Goal: Transaction & Acquisition: Purchase product/service

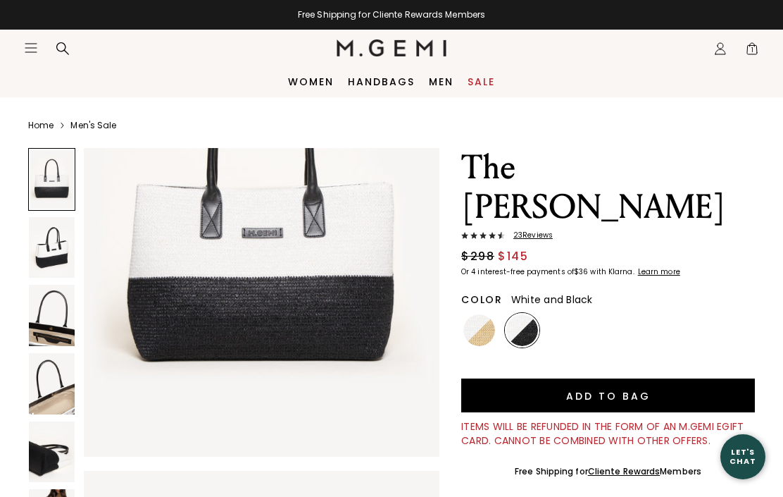
scroll to position [165, 0]
click at [334, 305] on img at bounding box center [262, 220] width 356 height 474
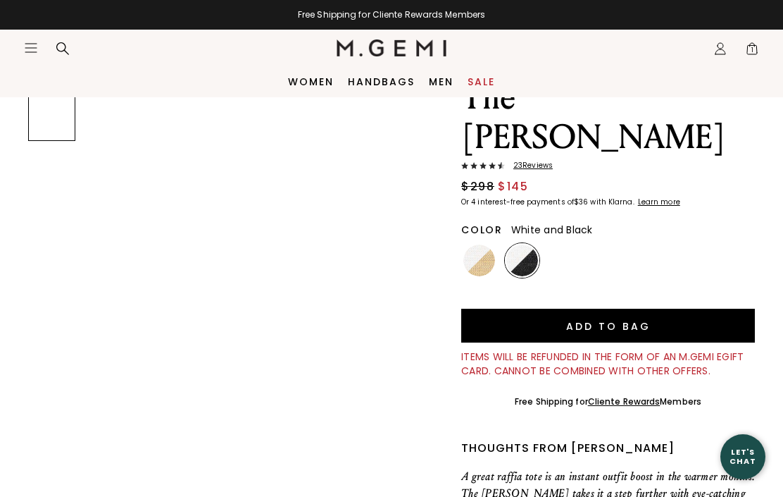
scroll to position [0, 0]
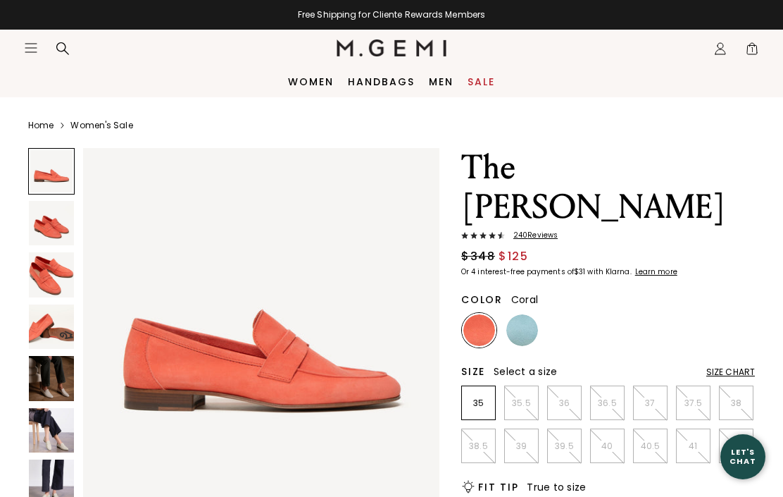
click at [59, 368] on img at bounding box center [51, 378] width 45 height 45
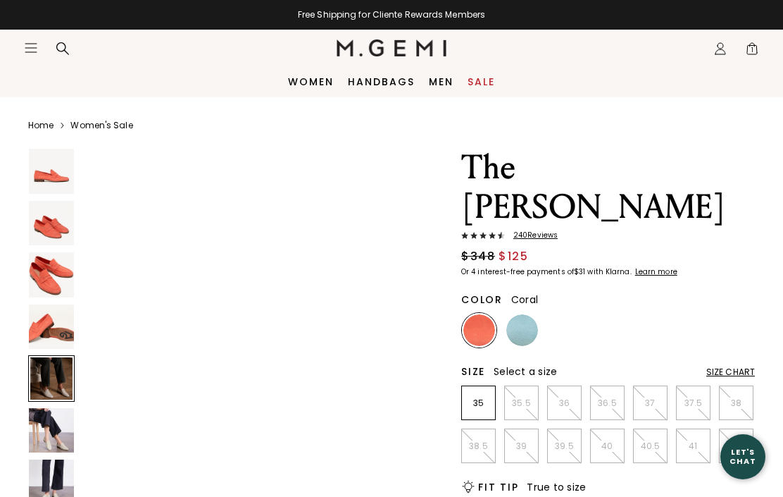
scroll to position [1483, 0]
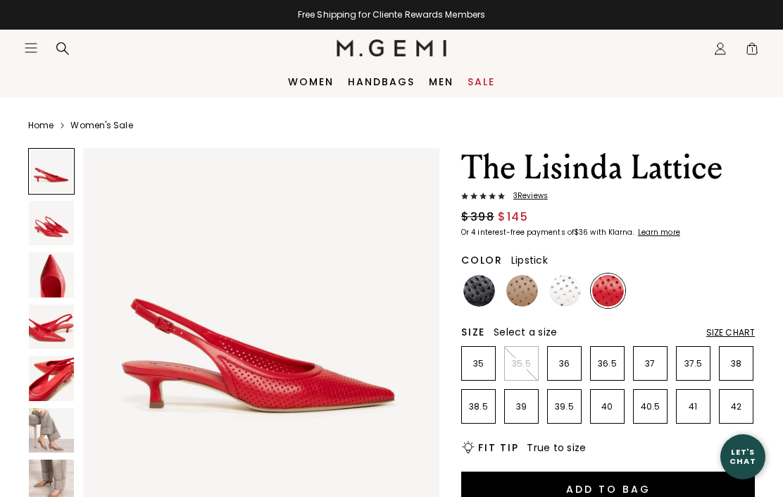
click at [51, 434] on img at bounding box center [51, 430] width 45 height 45
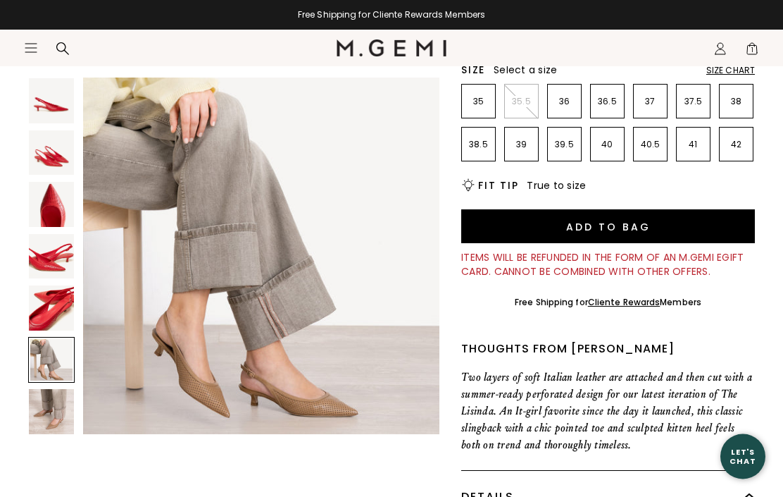
scroll to position [284, 0]
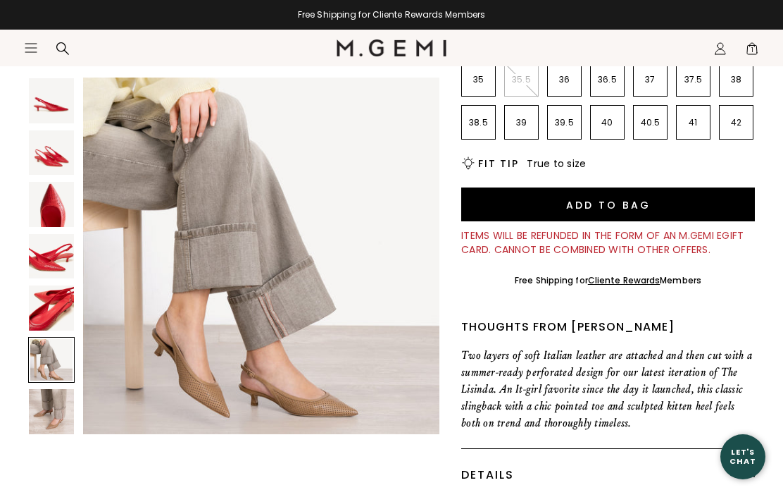
click at [58, 356] on div at bounding box center [51, 360] width 46 height 46
click at [65, 392] on img at bounding box center [51, 411] width 45 height 45
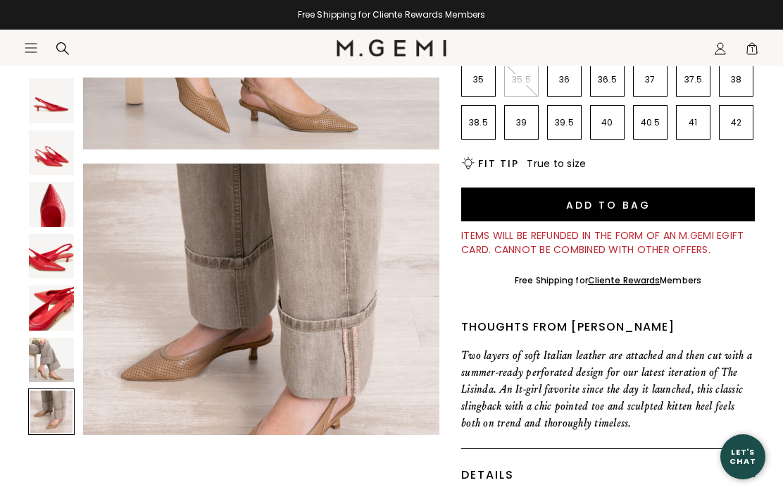
scroll to position [2225, 0]
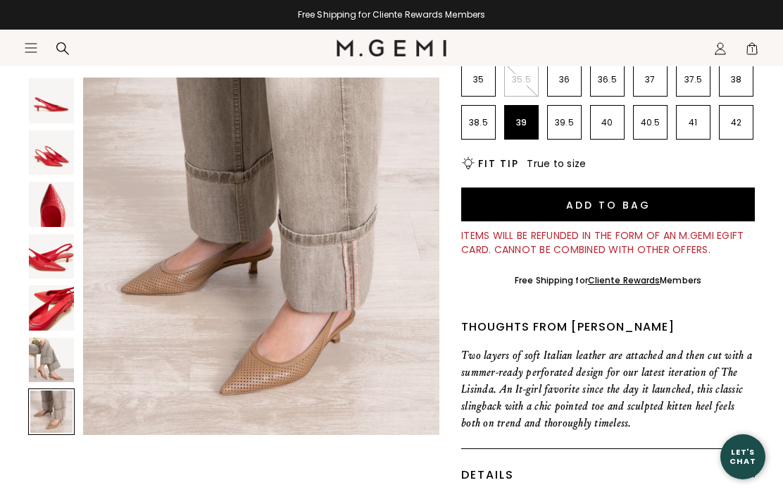
click at [525, 121] on p "39" at bounding box center [521, 122] width 33 height 11
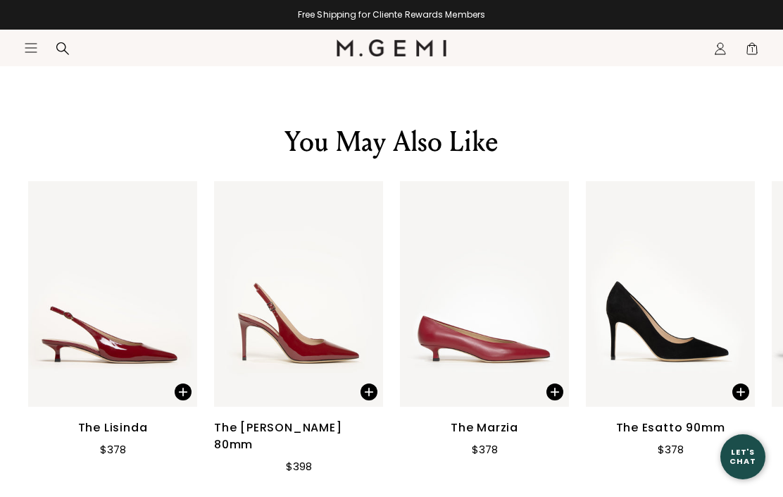
scroll to position [1735, 0]
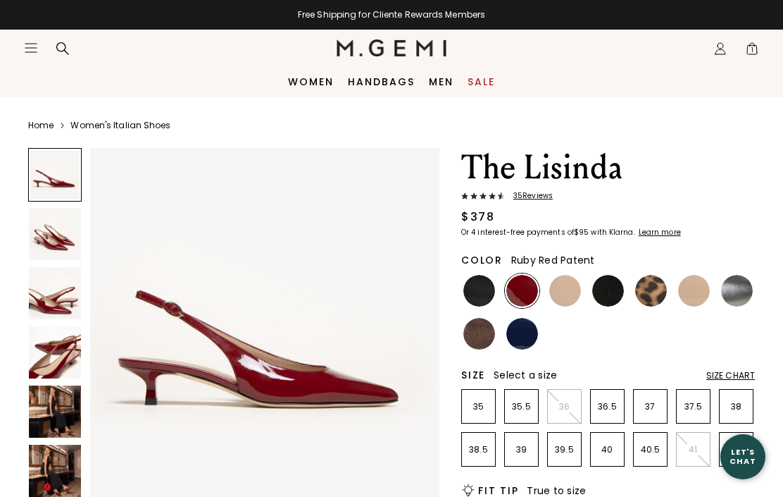
click at [61, 413] on img at bounding box center [55, 411] width 52 height 52
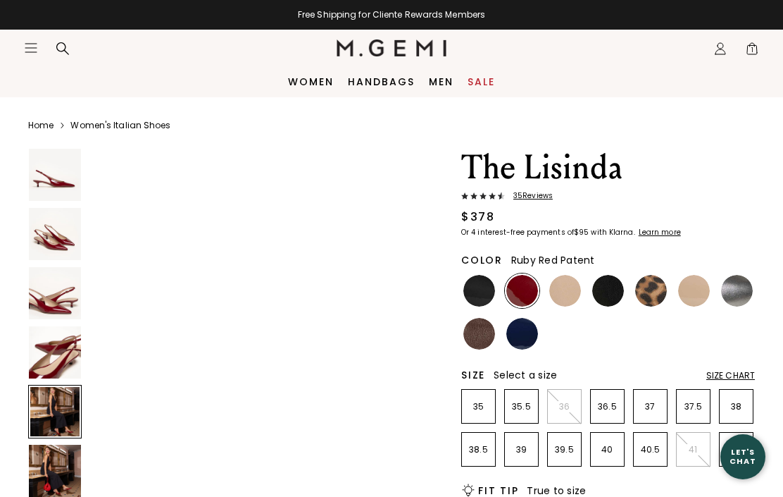
scroll to position [1454, 0]
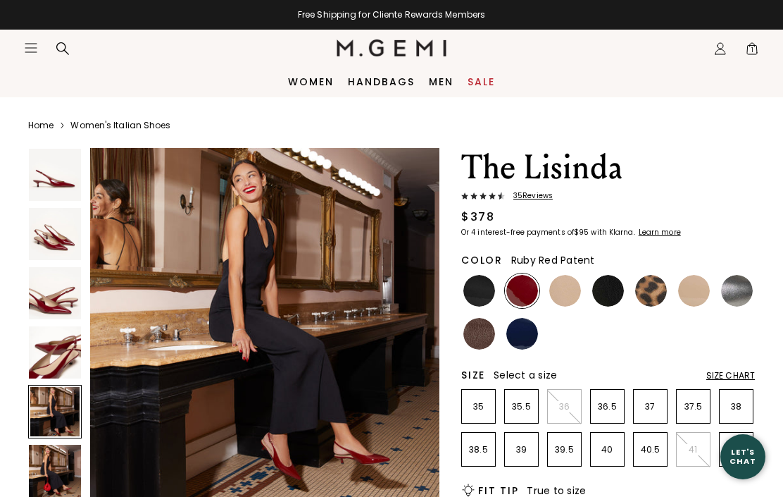
click at [67, 483] on img at bounding box center [55, 470] width 52 height 52
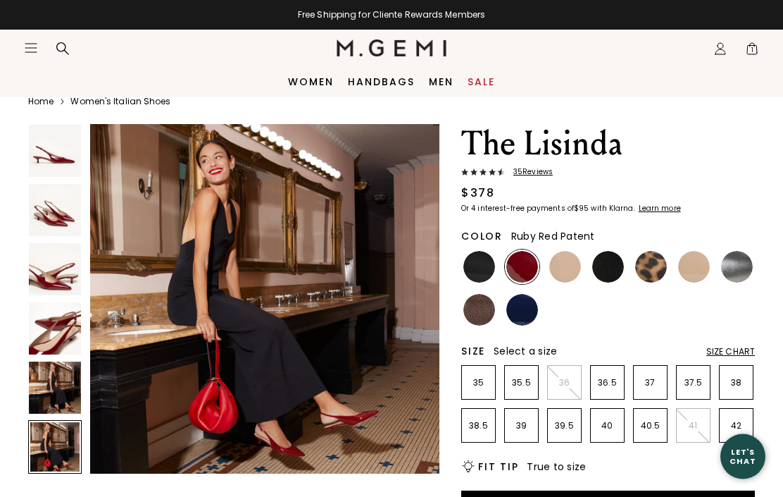
scroll to position [27, 0]
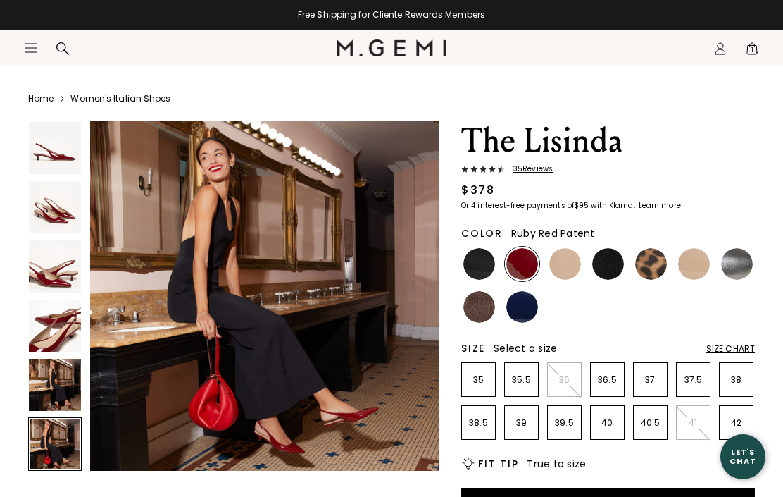
click at [488, 266] on img at bounding box center [479, 264] width 32 height 32
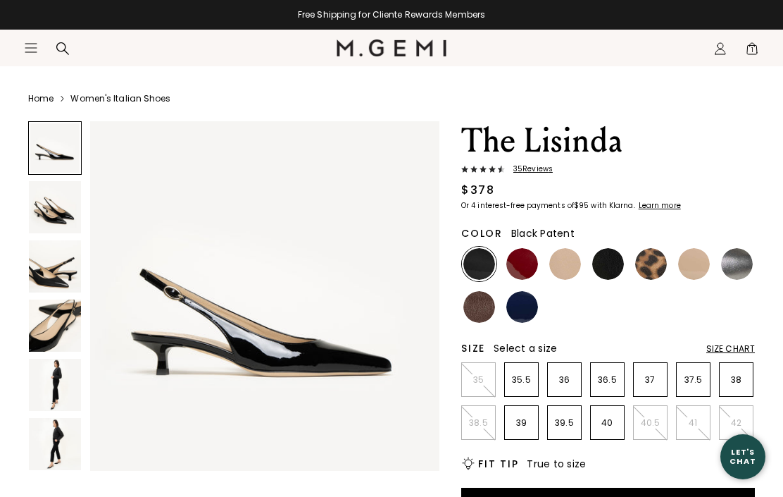
click at [570, 254] on img at bounding box center [565, 264] width 32 height 32
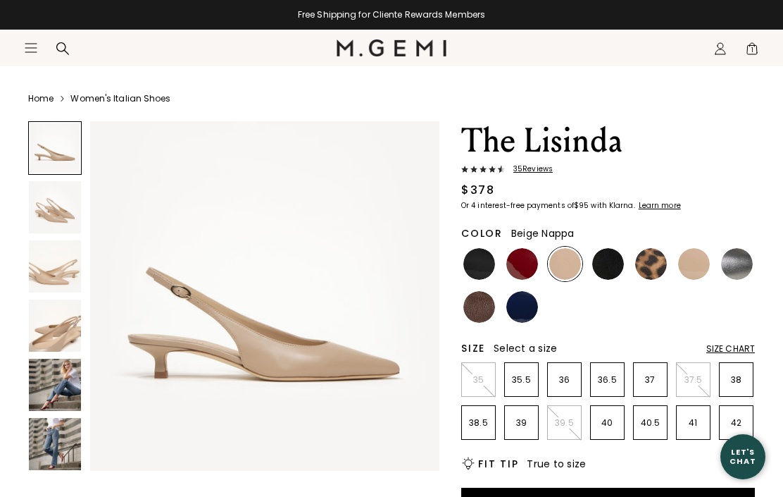
click at [601, 255] on img at bounding box center [608, 264] width 32 height 32
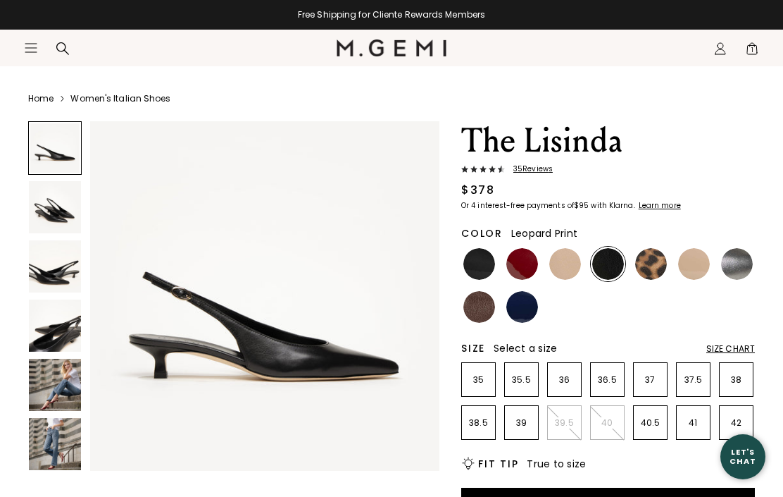
click at [652, 258] on img at bounding box center [651, 264] width 32 height 32
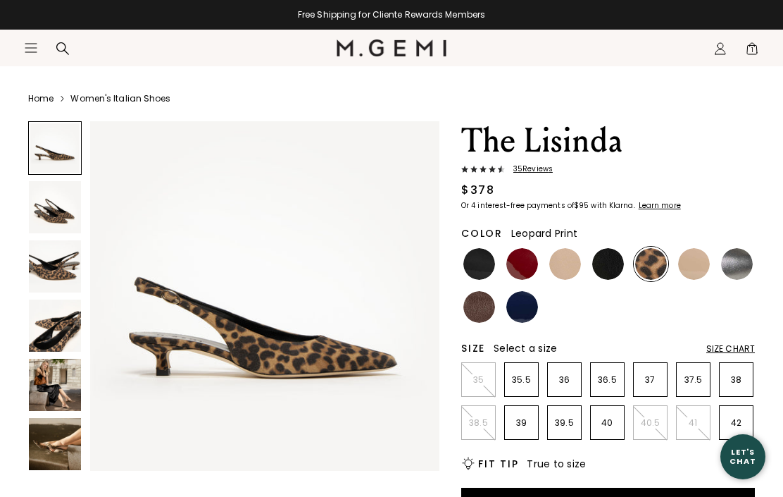
click at [697, 265] on img at bounding box center [694, 264] width 32 height 32
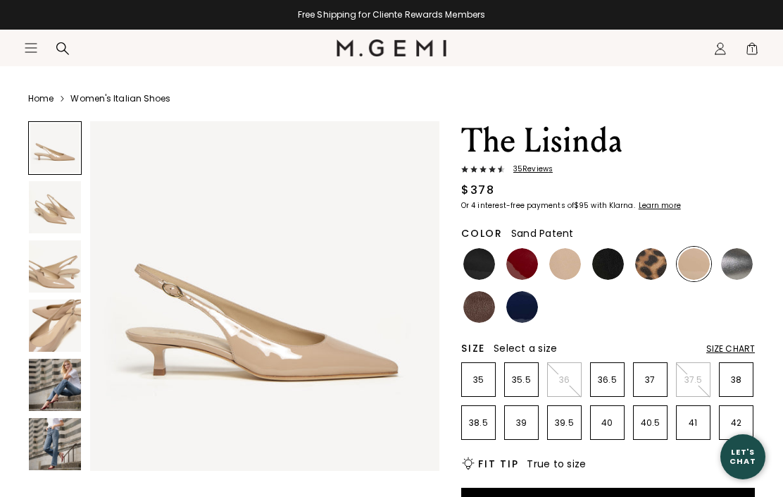
click at [752, 263] on img at bounding box center [737, 264] width 32 height 32
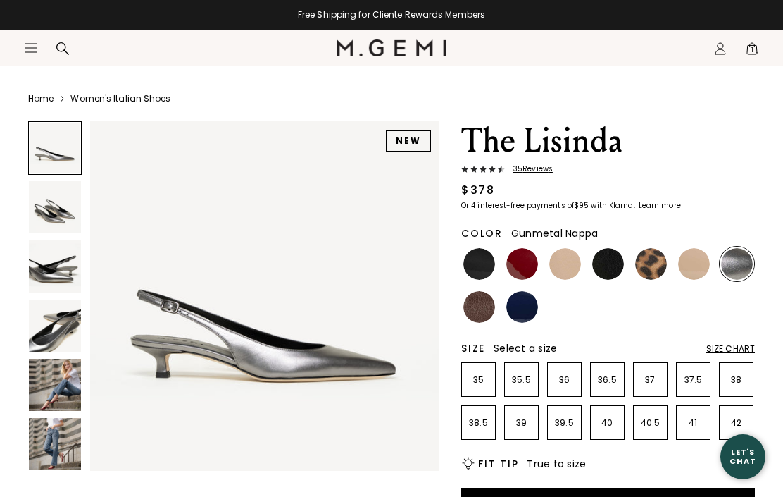
click at [483, 310] on img at bounding box center [479, 307] width 32 height 32
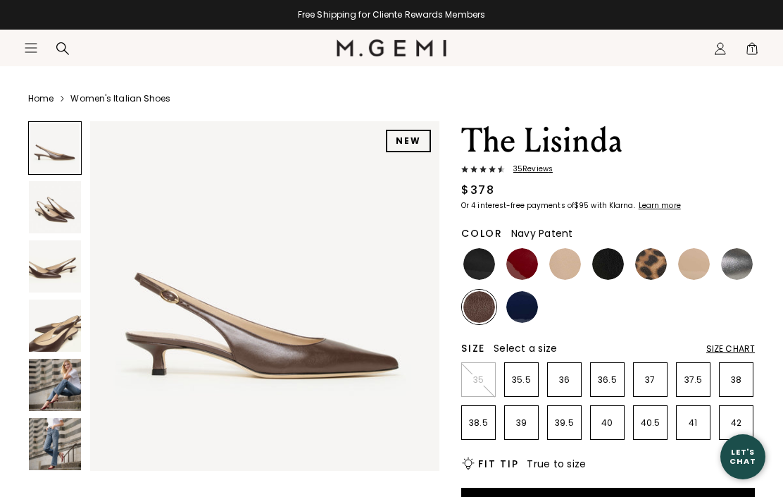
click at [535, 306] on img at bounding box center [522, 307] width 32 height 32
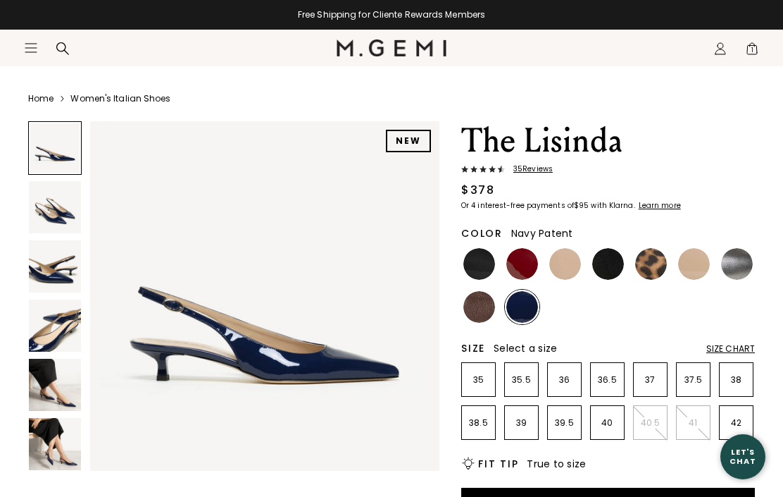
click at [573, 261] on img at bounding box center [565, 264] width 32 height 32
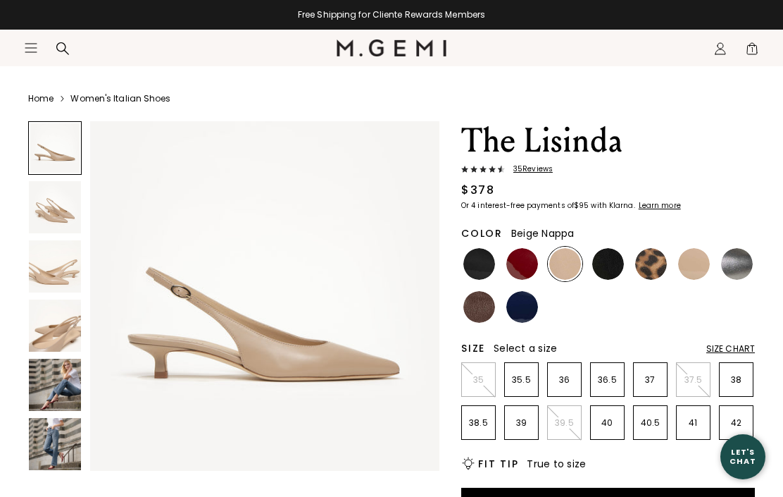
click at [529, 261] on img at bounding box center [522, 264] width 32 height 32
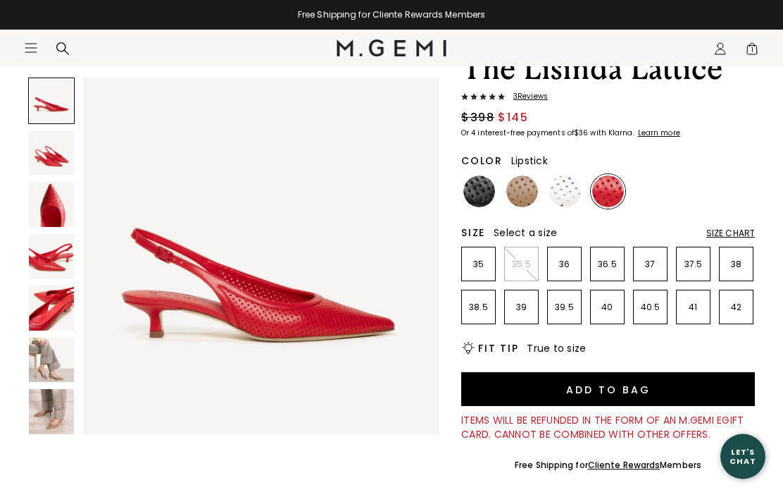
scroll to position [99, 0]
click at [529, 303] on p "39" at bounding box center [521, 306] width 33 height 11
click at [599, 400] on button "Add to Bag" at bounding box center [608, 389] width 294 height 34
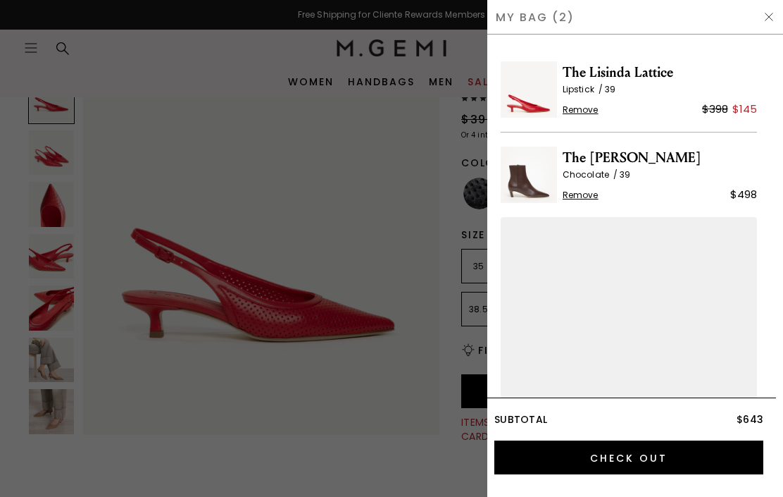
scroll to position [0, 0]
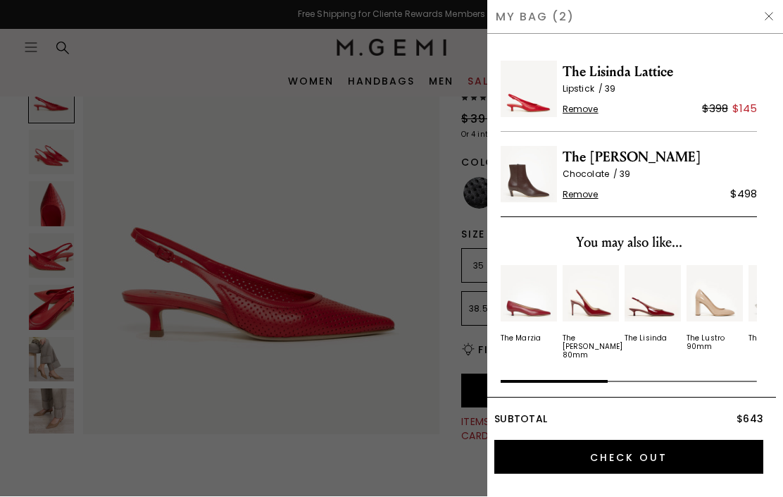
click at [768, 19] on img at bounding box center [769, 16] width 11 height 11
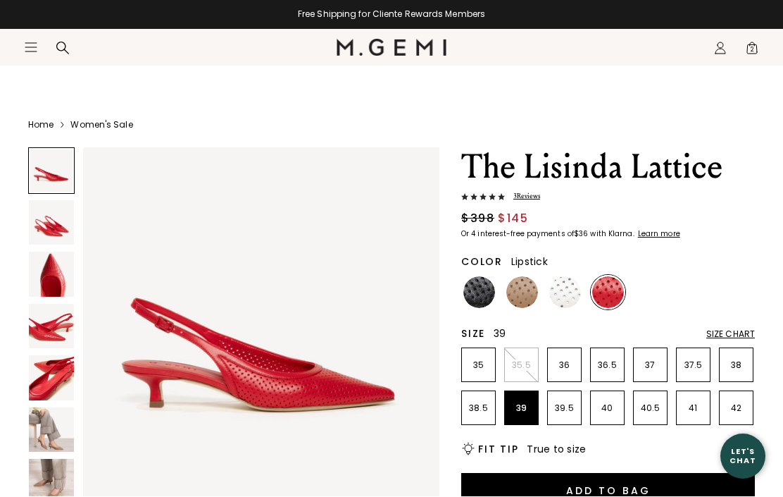
scroll to position [99, 0]
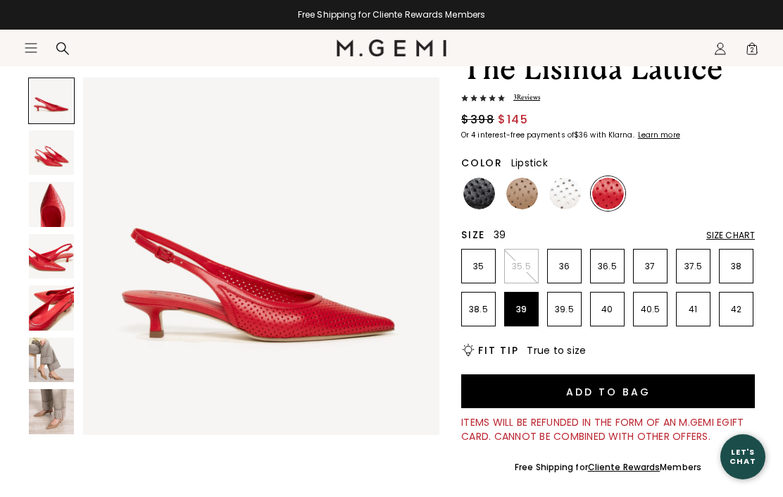
click at [530, 187] on img at bounding box center [522, 194] width 32 height 32
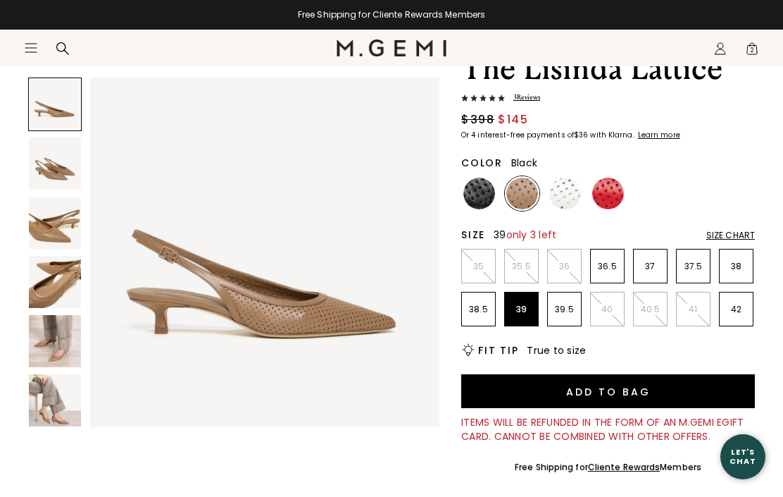
click at [486, 192] on img at bounding box center [479, 194] width 32 height 32
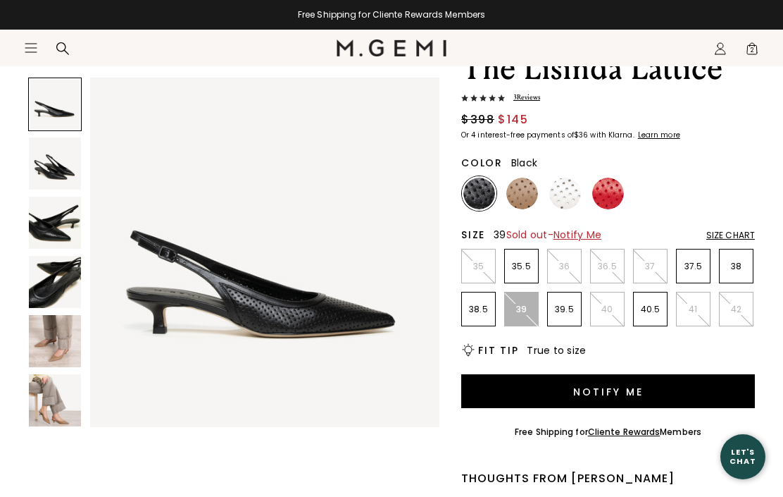
click at [574, 194] on img at bounding box center [565, 194] width 32 height 32
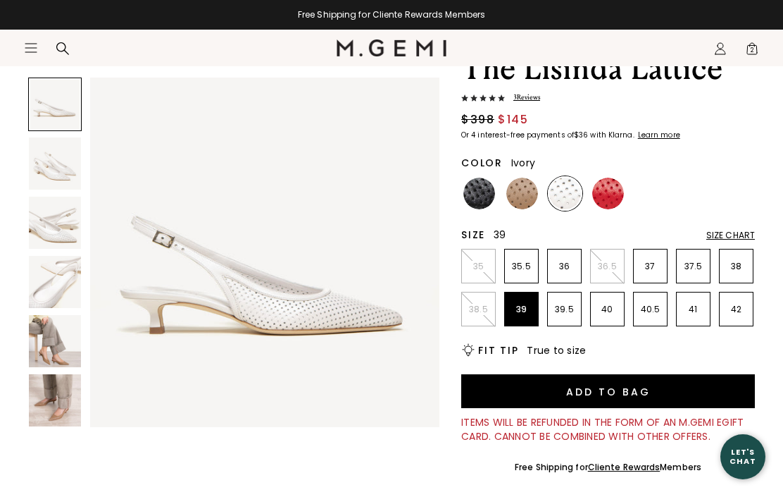
click at [526, 196] on img at bounding box center [522, 194] width 32 height 32
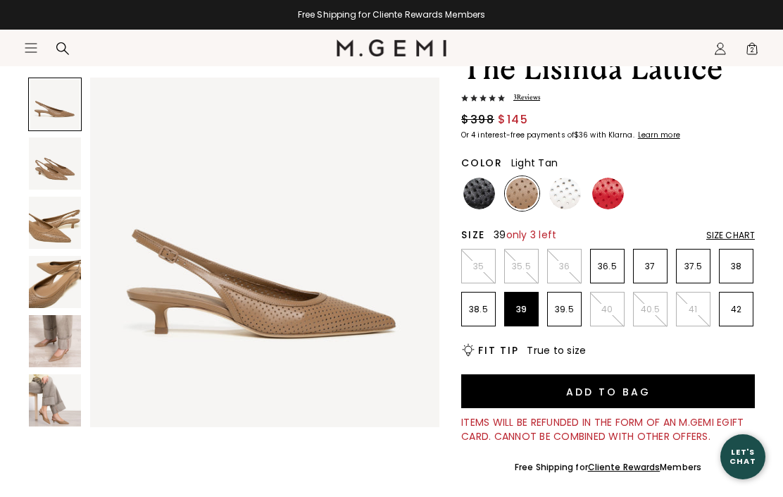
click at [480, 189] on img at bounding box center [479, 194] width 32 height 32
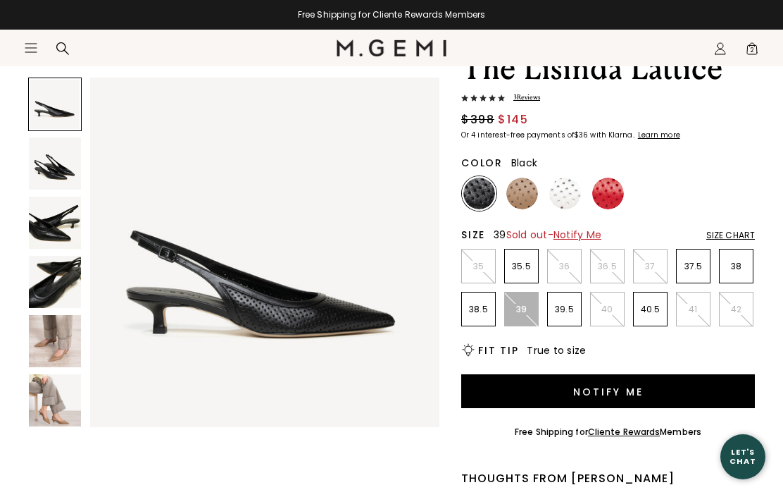
click at [623, 189] on img at bounding box center [608, 194] width 32 height 32
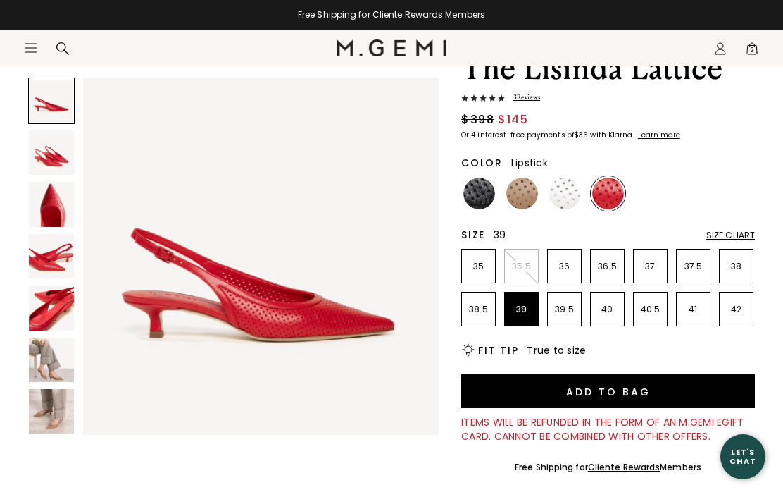
click at [490, 187] on img at bounding box center [479, 194] width 32 height 32
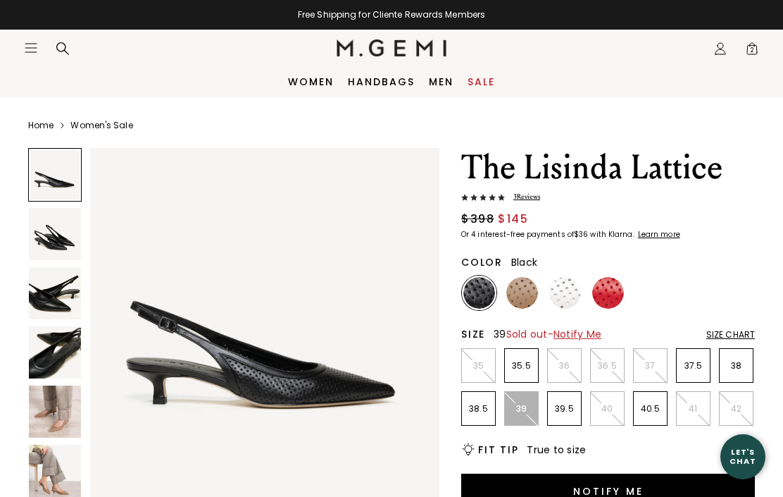
click at [499, 77] on li "Sale" at bounding box center [482, 82] width 42 height 13
click at [485, 84] on link "Sale" at bounding box center [481, 81] width 27 height 11
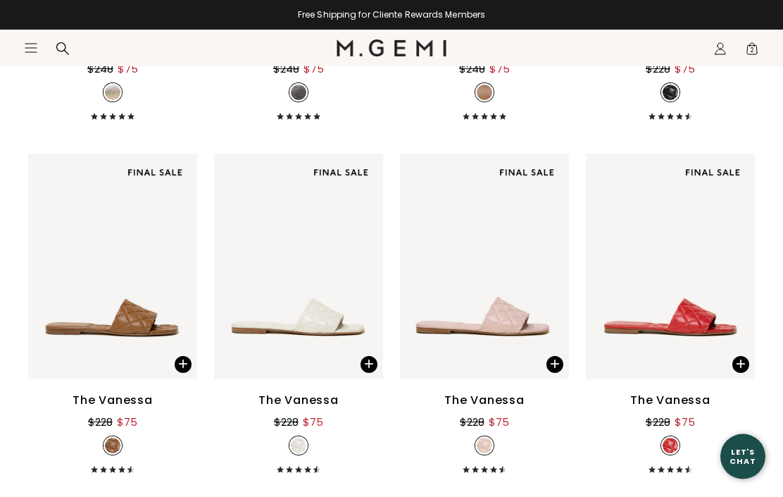
scroll to position [630, 0]
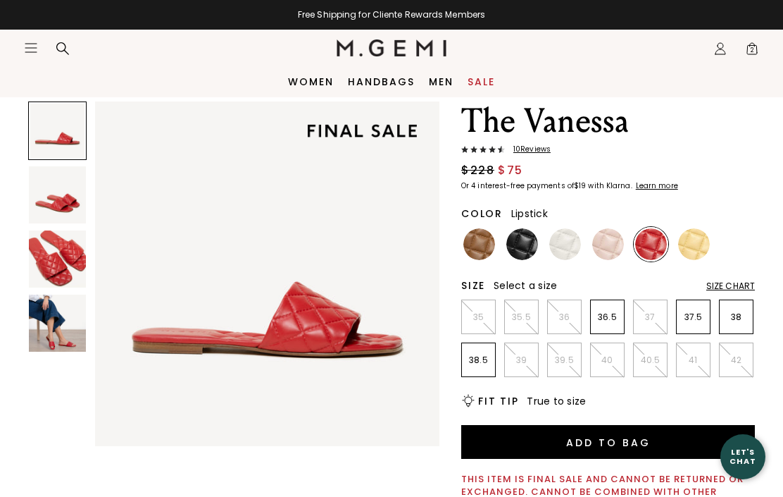
scroll to position [45, 0]
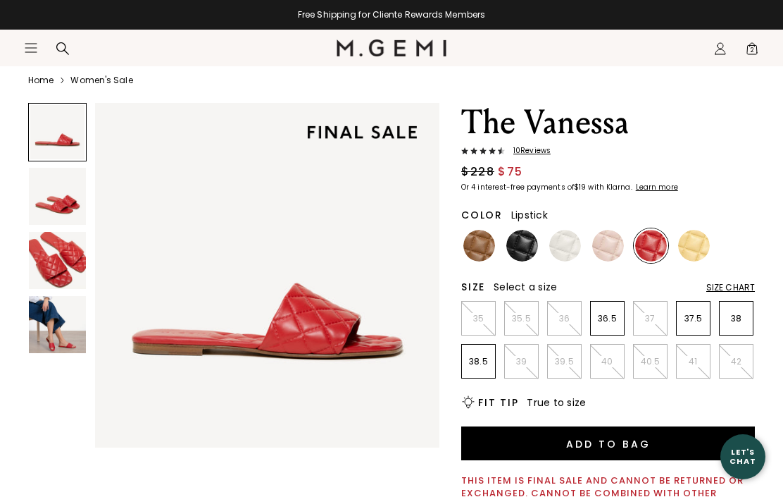
click at [749, 58] on span "2" at bounding box center [752, 51] width 14 height 14
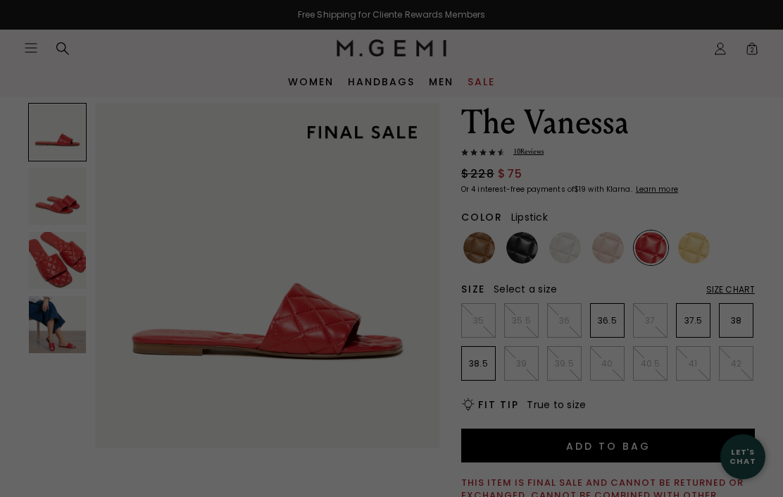
scroll to position [0, 0]
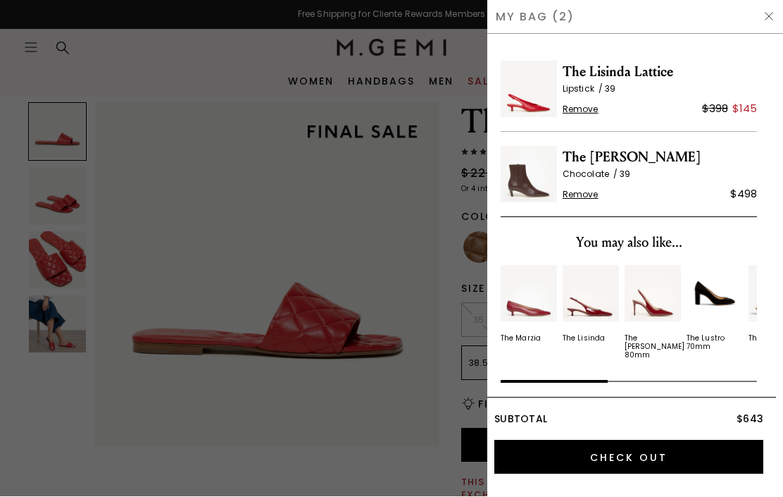
click at [603, 170] on span "Chocolate" at bounding box center [591, 174] width 57 height 12
click at [598, 163] on span "The [PERSON_NAME]" at bounding box center [660, 158] width 194 height 23
click at [546, 193] on img at bounding box center [529, 175] width 56 height 56
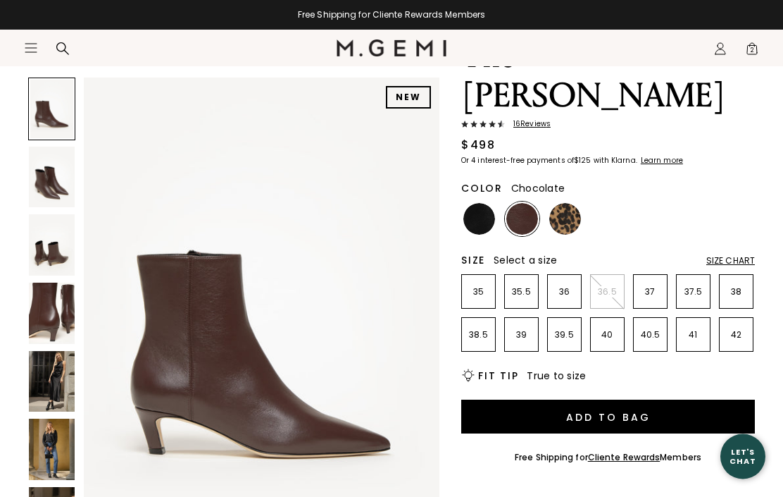
scroll to position [111, 0]
click at [578, 203] on img at bounding box center [565, 219] width 32 height 32
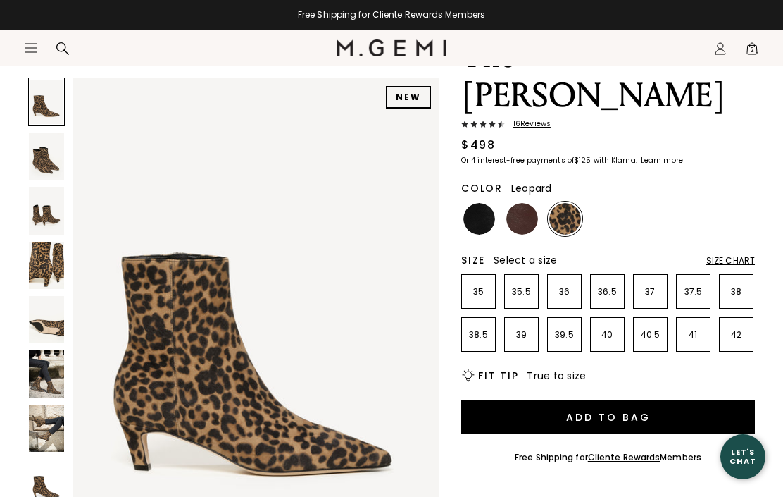
click at [61, 436] on img at bounding box center [46, 427] width 35 height 47
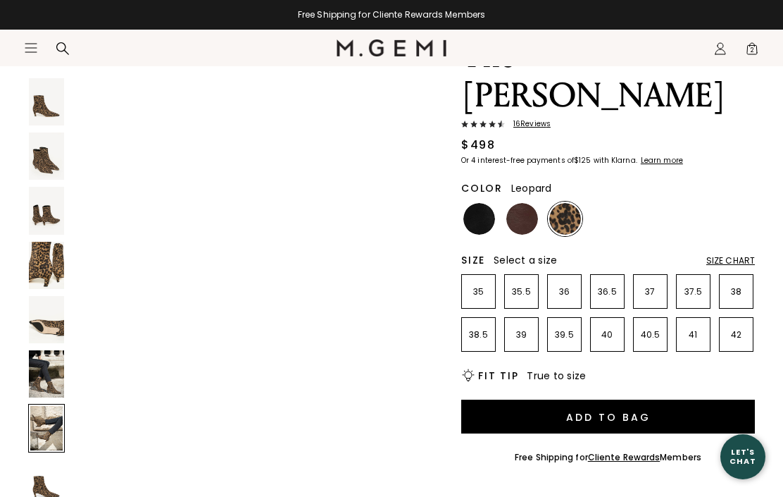
scroll to position [3013, 0]
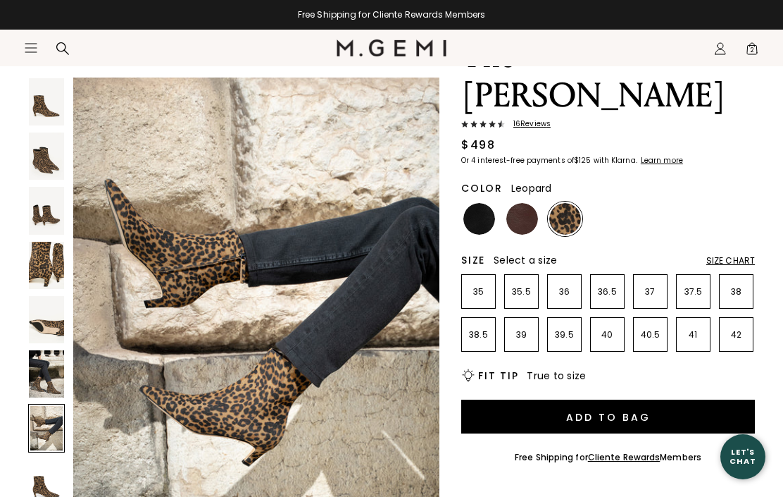
click at [470, 203] on img at bounding box center [479, 219] width 32 height 32
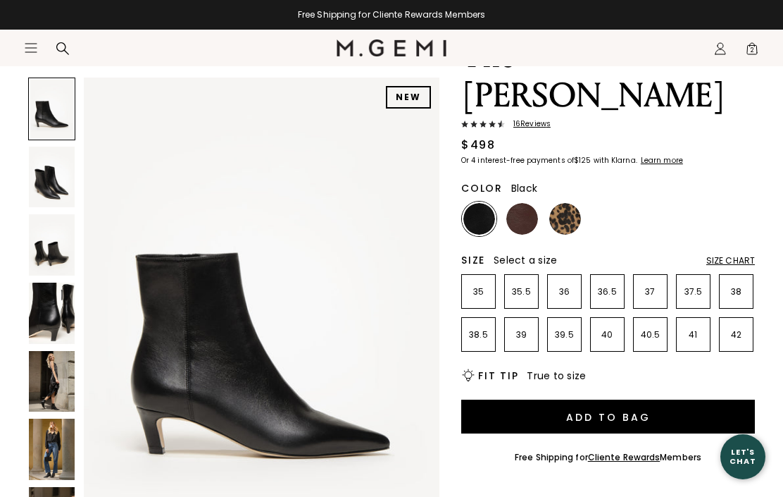
click at [521, 203] on img at bounding box center [522, 219] width 32 height 32
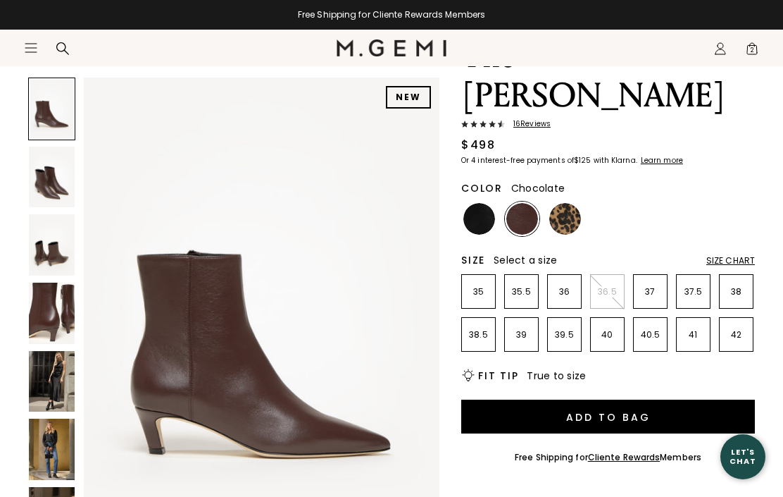
click at [756, 46] on span "2" at bounding box center [752, 51] width 14 height 14
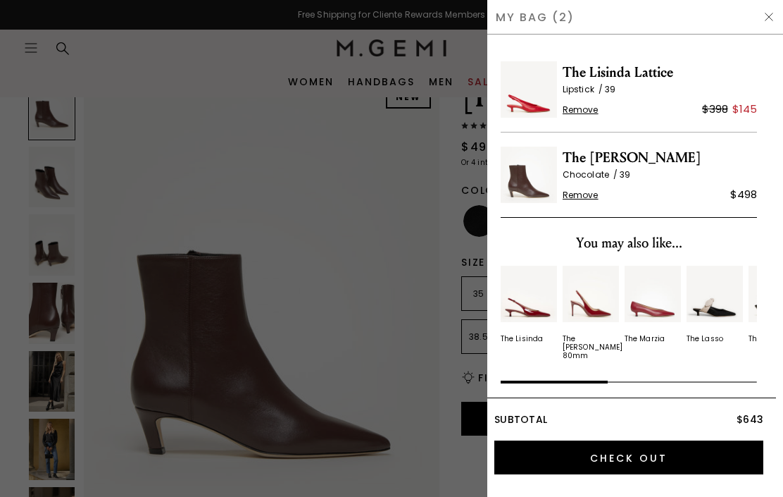
click at [773, 18] on img at bounding box center [769, 16] width 11 height 11
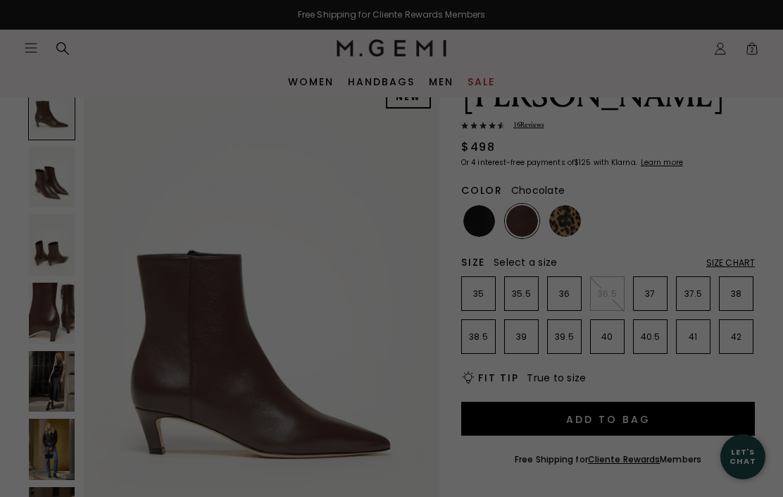
scroll to position [111, 0]
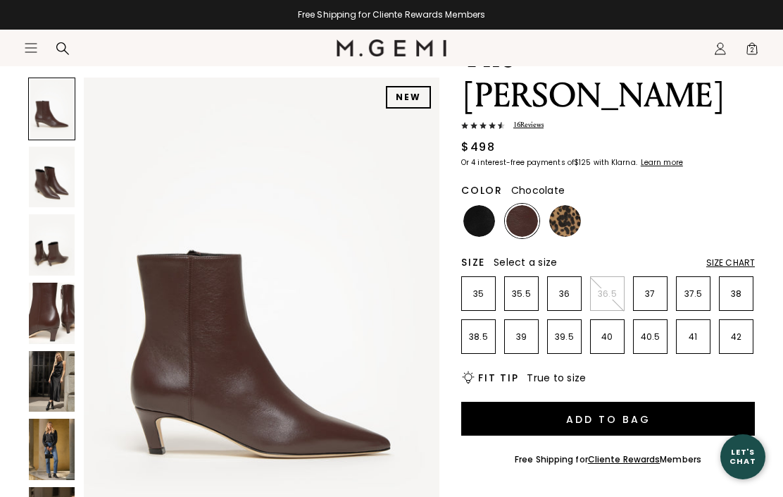
click at [756, 49] on span "2" at bounding box center [752, 51] width 14 height 14
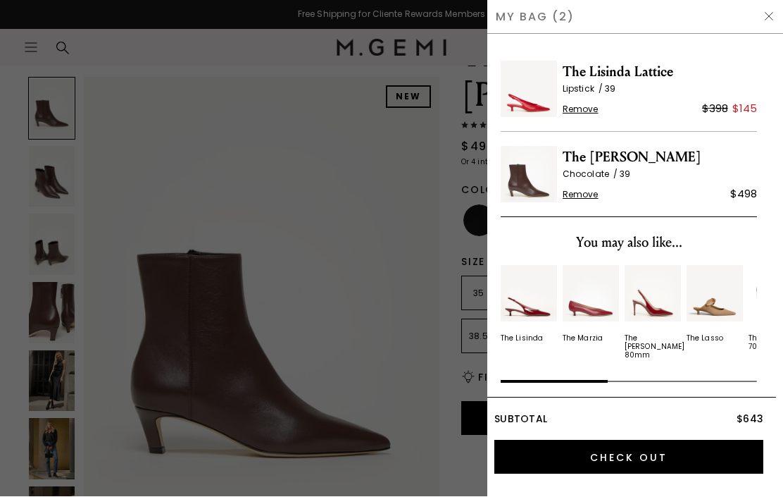
scroll to position [0, 0]
click at [773, 11] on img at bounding box center [769, 16] width 11 height 11
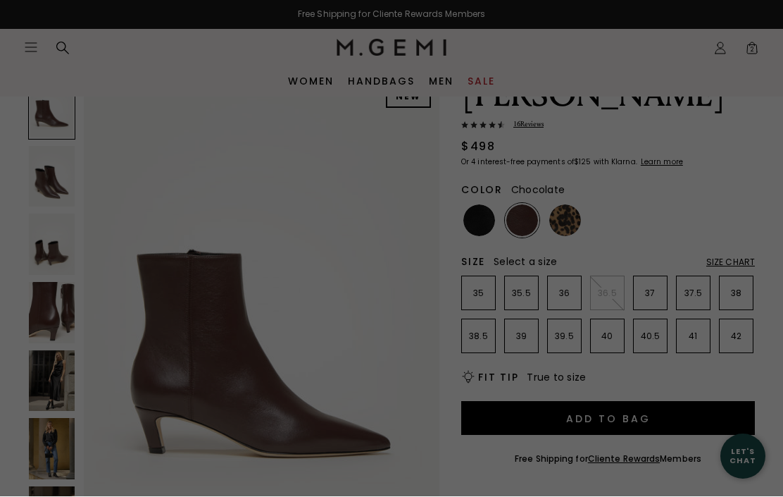
scroll to position [111, 0]
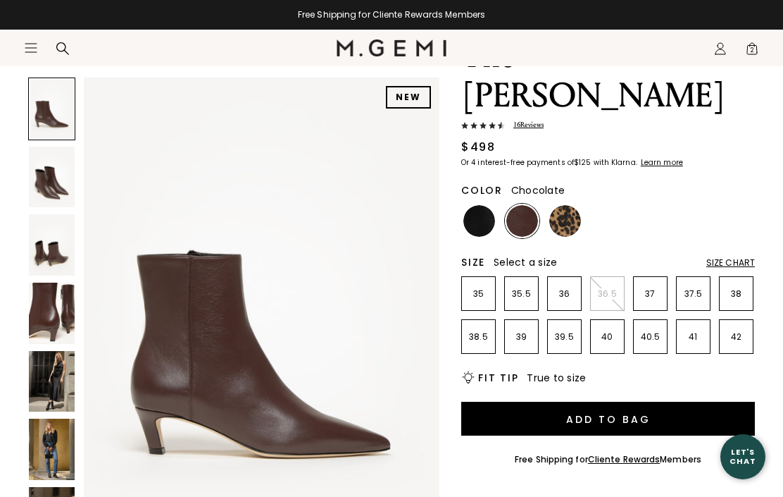
click at [758, 49] on span "2" at bounding box center [752, 51] width 14 height 14
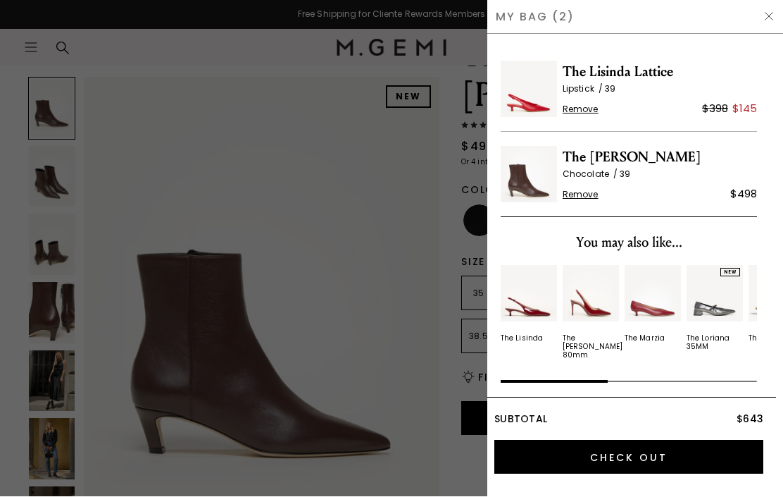
scroll to position [0, 0]
click at [591, 104] on span "Remove" at bounding box center [581, 109] width 36 height 11
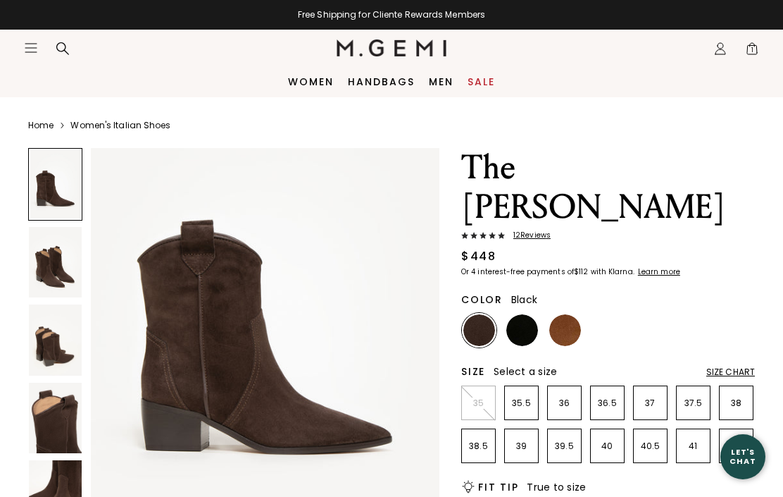
click at [523, 314] on img at bounding box center [522, 330] width 32 height 32
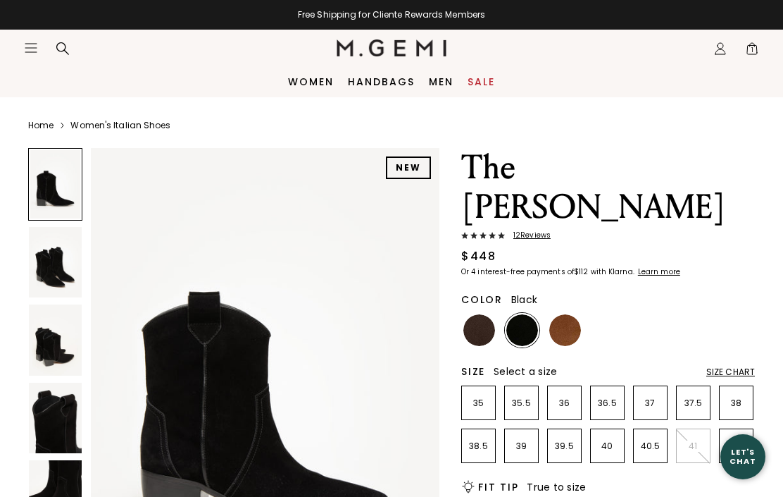
click at [571, 314] on img at bounding box center [565, 330] width 32 height 32
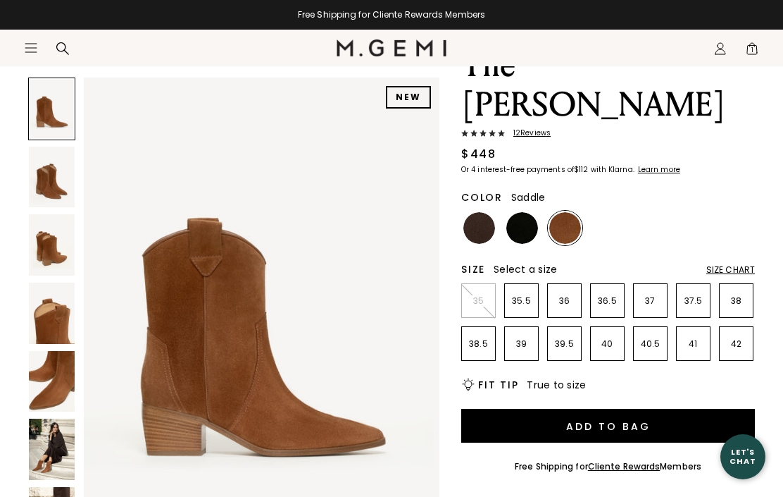
scroll to position [136, 0]
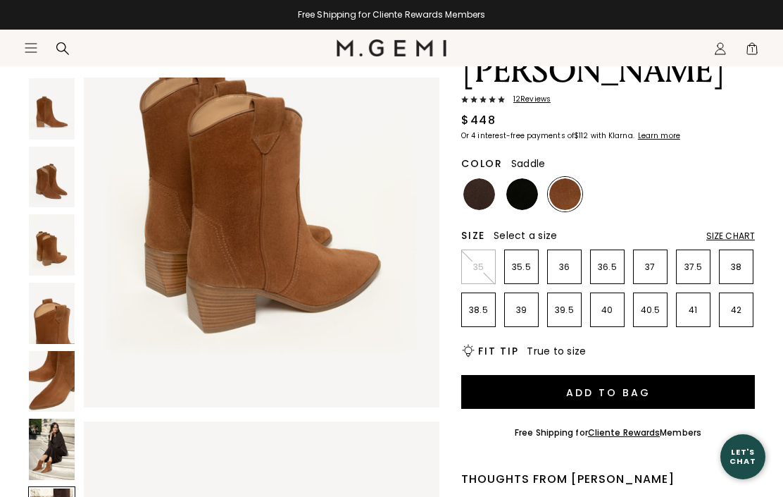
scroll to position [2930, 0]
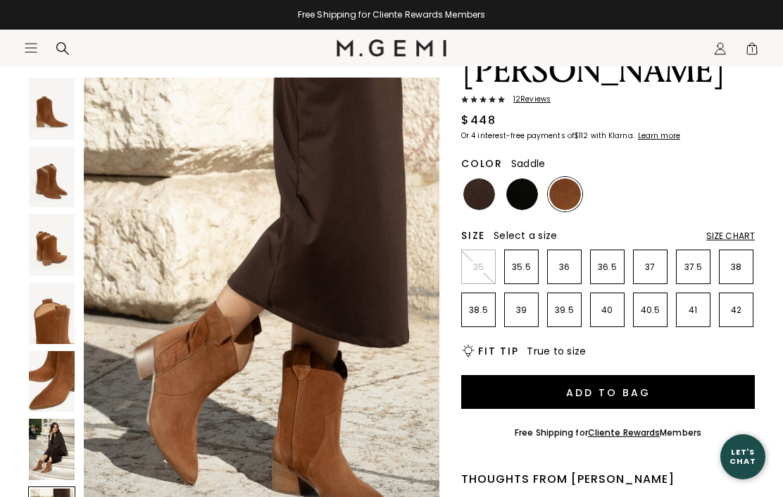
click at [757, 55] on span "1" at bounding box center [752, 51] width 14 height 14
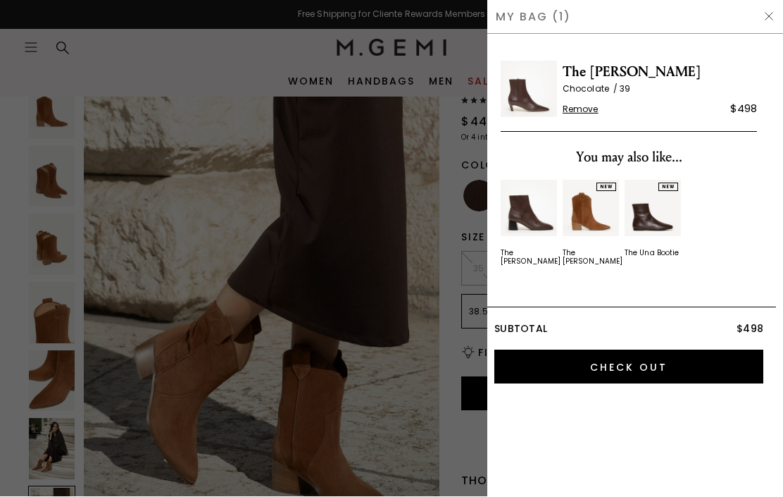
scroll to position [0, 0]
click at [621, 350] on input "Check Out" at bounding box center [628, 367] width 269 height 34
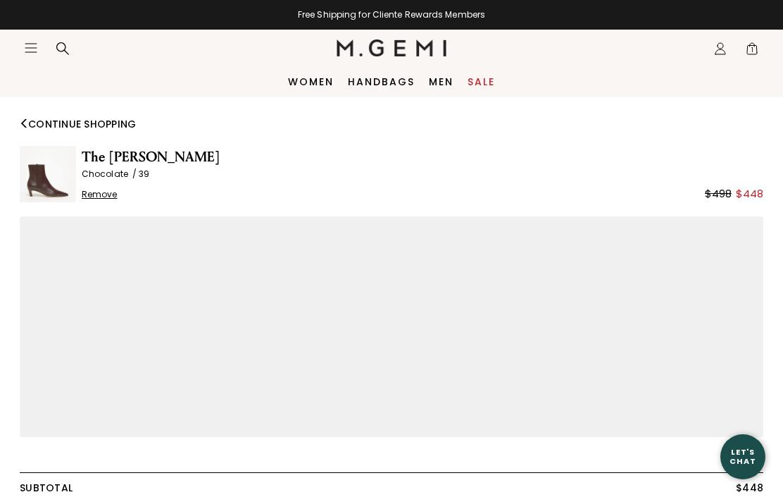
click at [714, 54] on icon "Icons/20x20/profile@2x" at bounding box center [721, 49] width 14 height 14
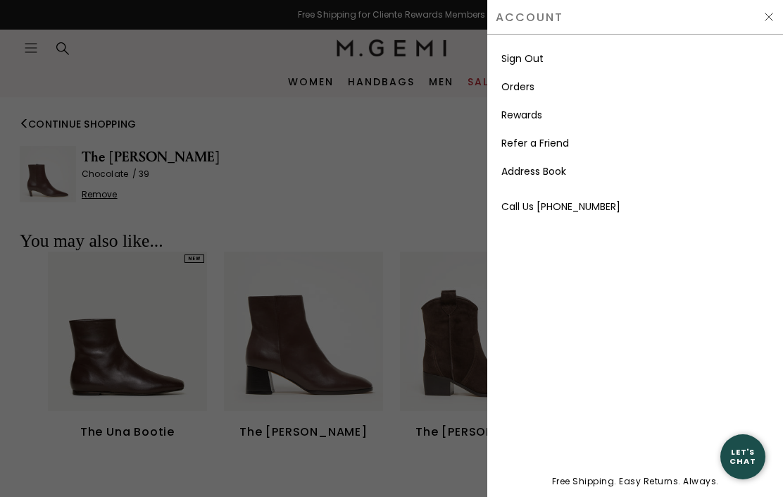
click at [539, 56] on link "Sign Out" at bounding box center [523, 58] width 42 height 14
